Goal: Check status: Check status

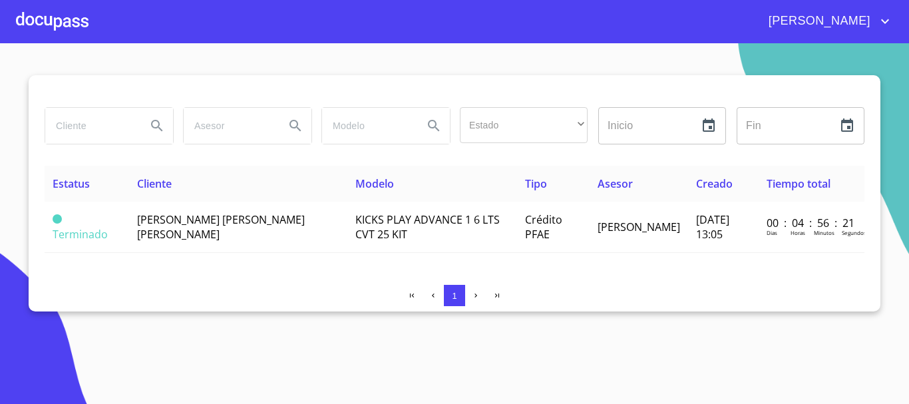
click at [61, 17] on div at bounding box center [52, 21] width 73 height 43
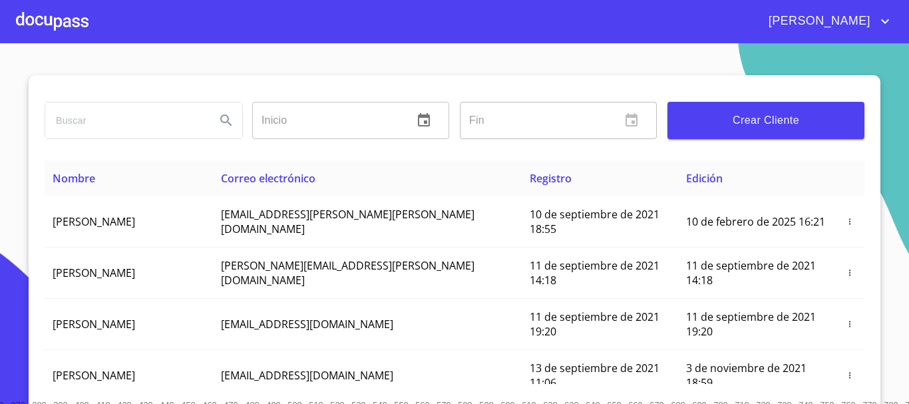
click at [49, 22] on div at bounding box center [52, 21] width 73 height 43
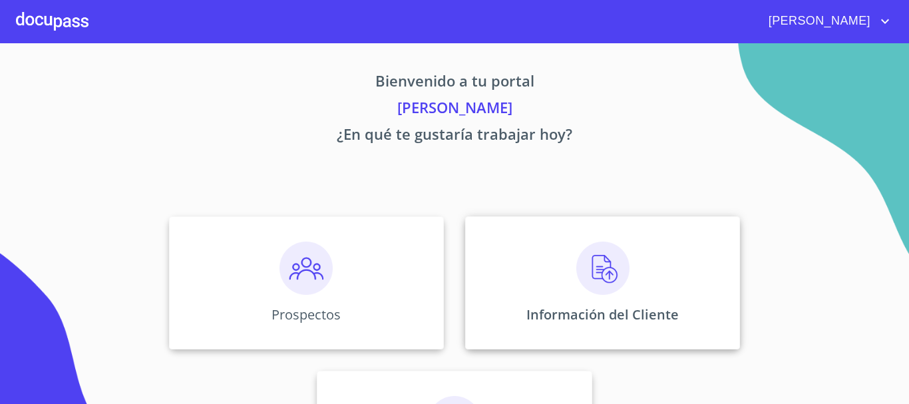
drag, startPoint x: 570, startPoint y: 254, endPoint x: 583, endPoint y: 270, distance: 20.3
click at [583, 270] on img at bounding box center [603, 268] width 53 height 53
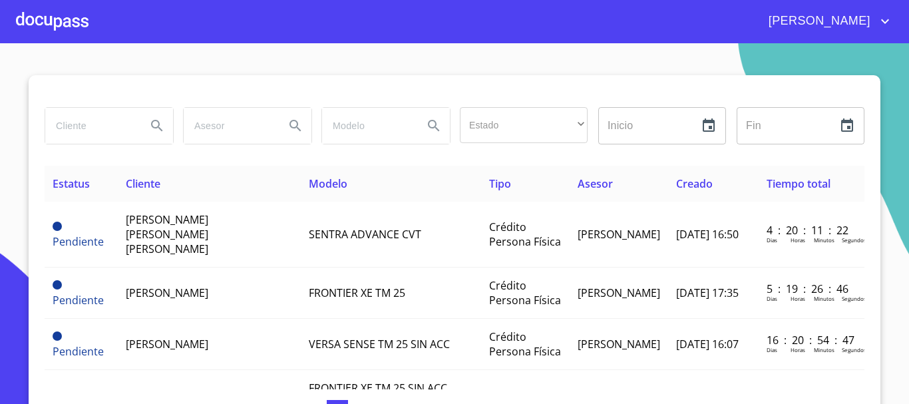
click at [75, 130] on input "search" at bounding box center [90, 126] width 91 height 36
type input "[PERSON_NAME]"
click at [149, 133] on icon "Search" at bounding box center [157, 126] width 16 height 16
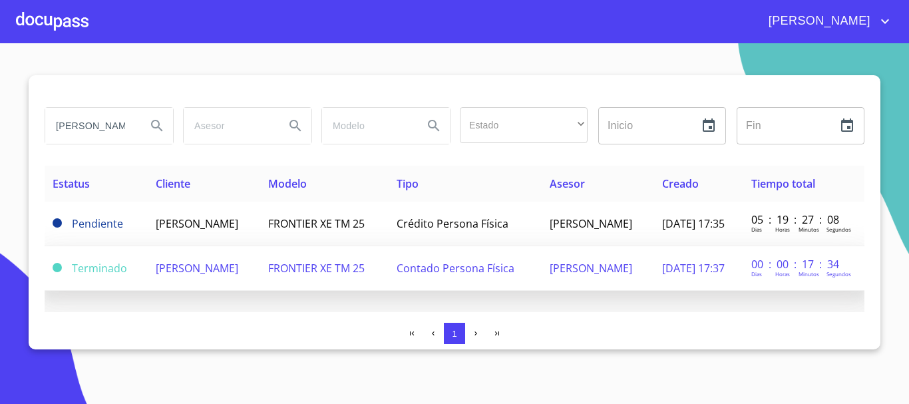
click at [208, 268] on span "[PERSON_NAME]" at bounding box center [197, 268] width 83 height 15
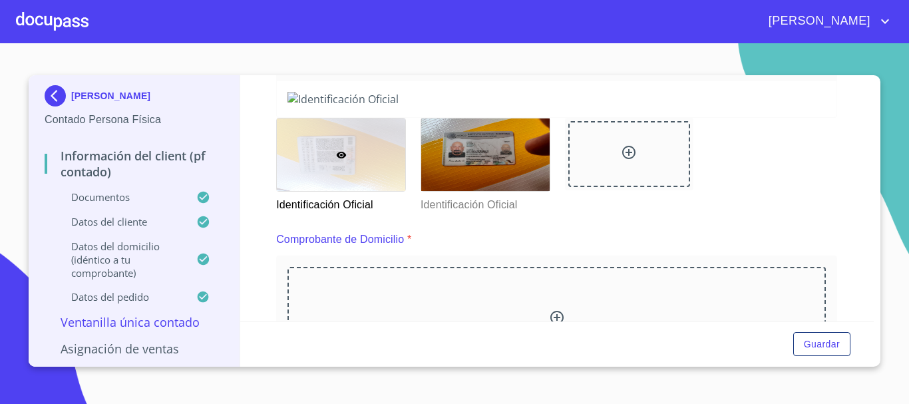
scroll to position [200, 0]
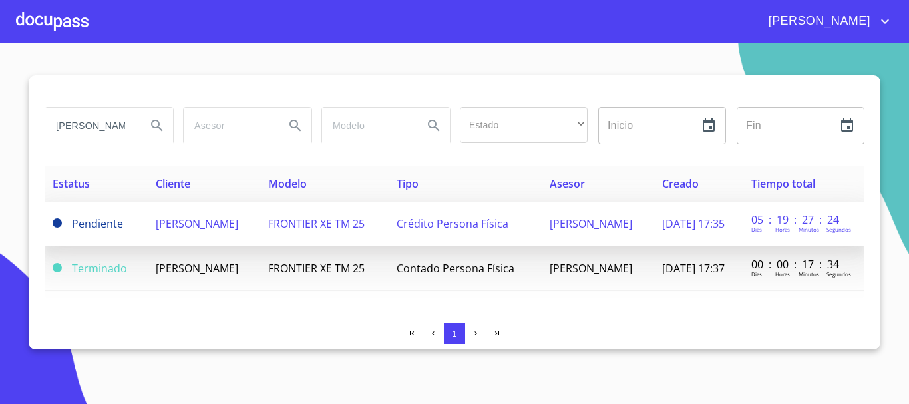
click at [238, 230] on span "[PERSON_NAME]" at bounding box center [197, 223] width 83 height 15
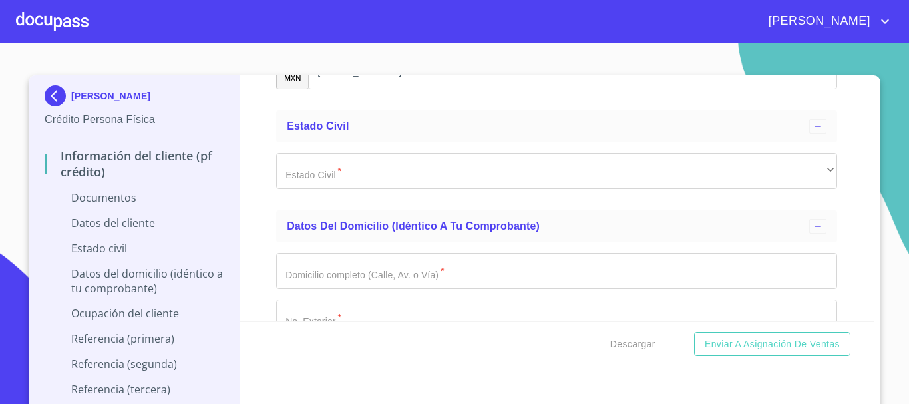
scroll to position [2064, 0]
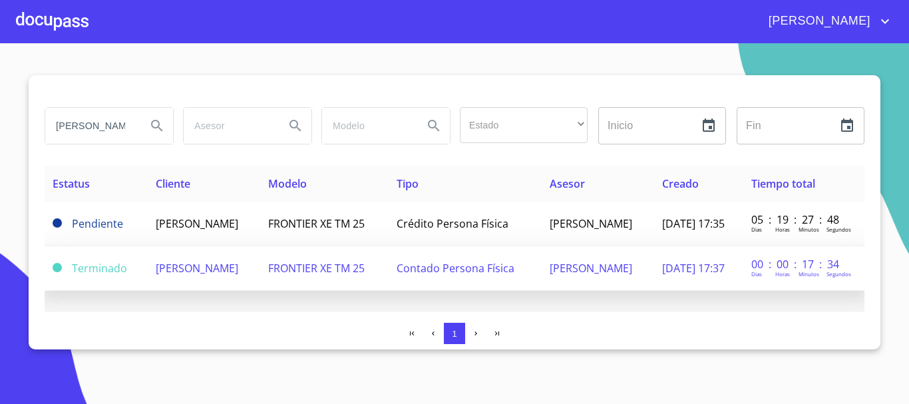
click at [230, 262] on span "[PERSON_NAME]" at bounding box center [197, 268] width 83 height 15
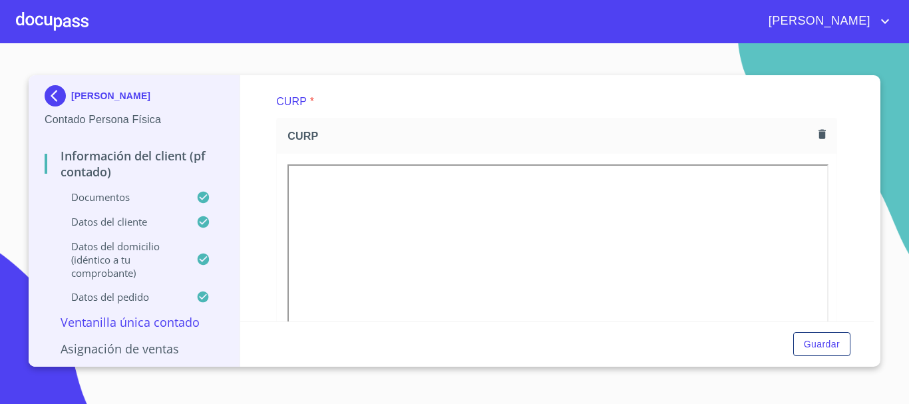
scroll to position [939, 0]
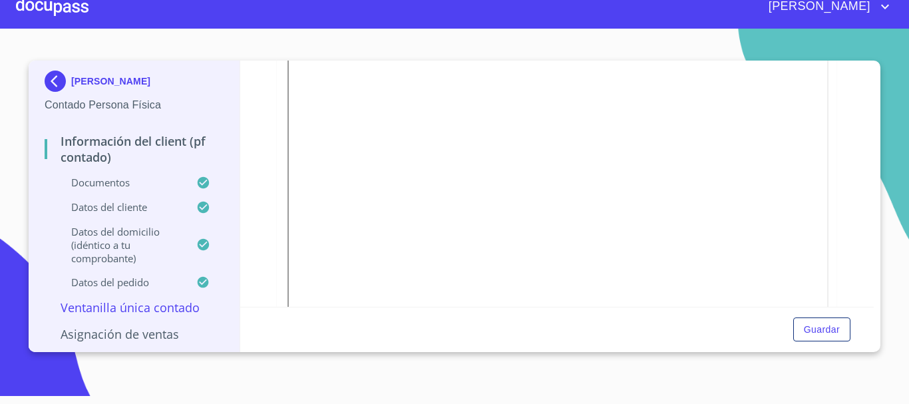
scroll to position [533, 0]
